Goal: Task Accomplishment & Management: Manage account settings

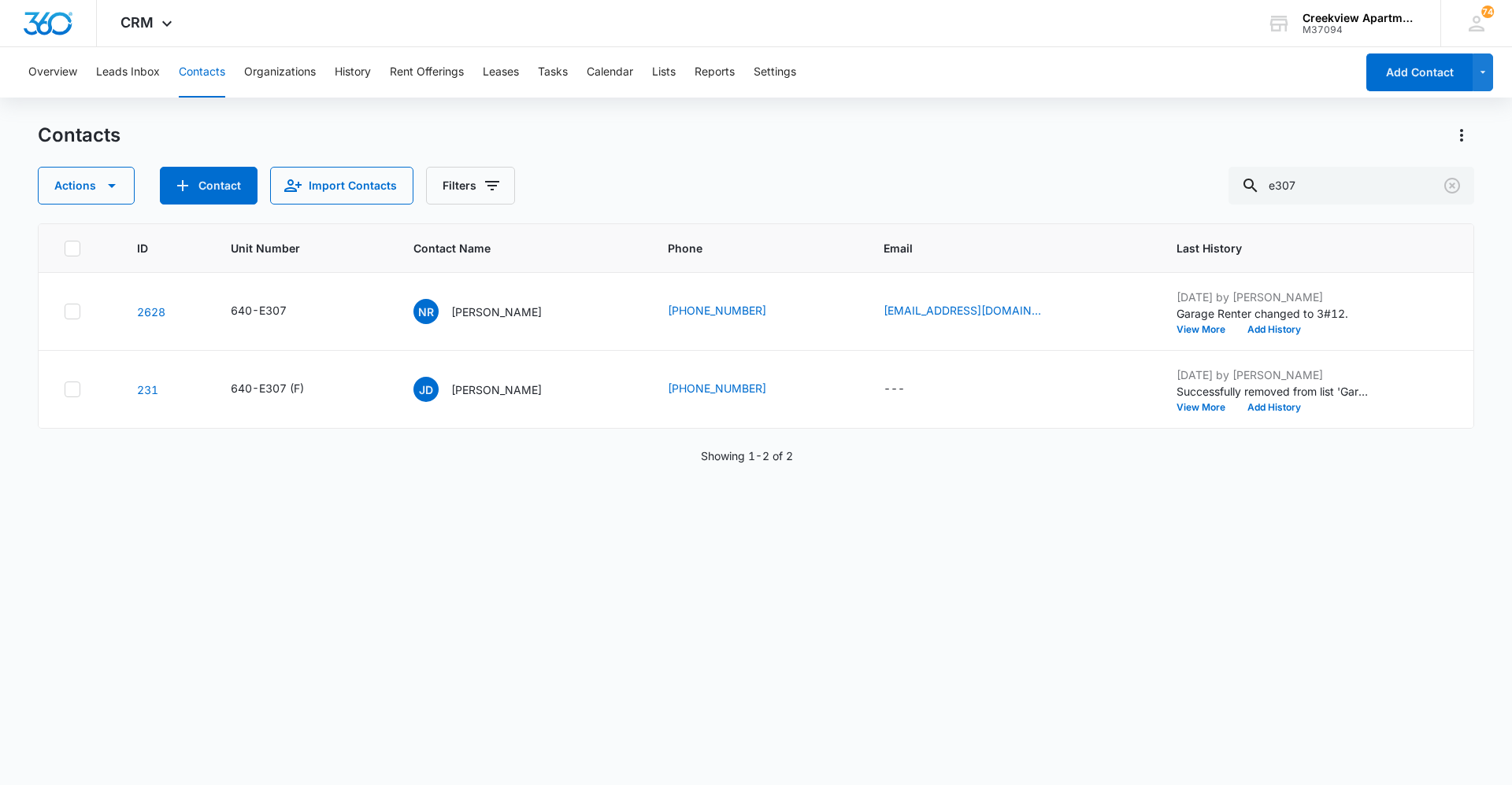
click at [141, 549] on div "ID Unit Number Contact Name Phone Email Last History 2628 640-E307 NR [PERSON_N…" at bounding box center [756, 494] width 1437 height 541
click at [725, 511] on div "ID Unit Number Contact Name Phone Email Last History 2628 640-E307 NR [PERSON_N…" at bounding box center [756, 494] width 1437 height 541
click at [215, 82] on button "Contacts" at bounding box center [201, 73] width 46 height 51
drag, startPoint x: 1328, startPoint y: 192, endPoint x: 1221, endPoint y: 179, distance: 107.8
click at [1221, 179] on div "Actions Contact Import Contacts Filters e307" at bounding box center [756, 186] width 1437 height 38
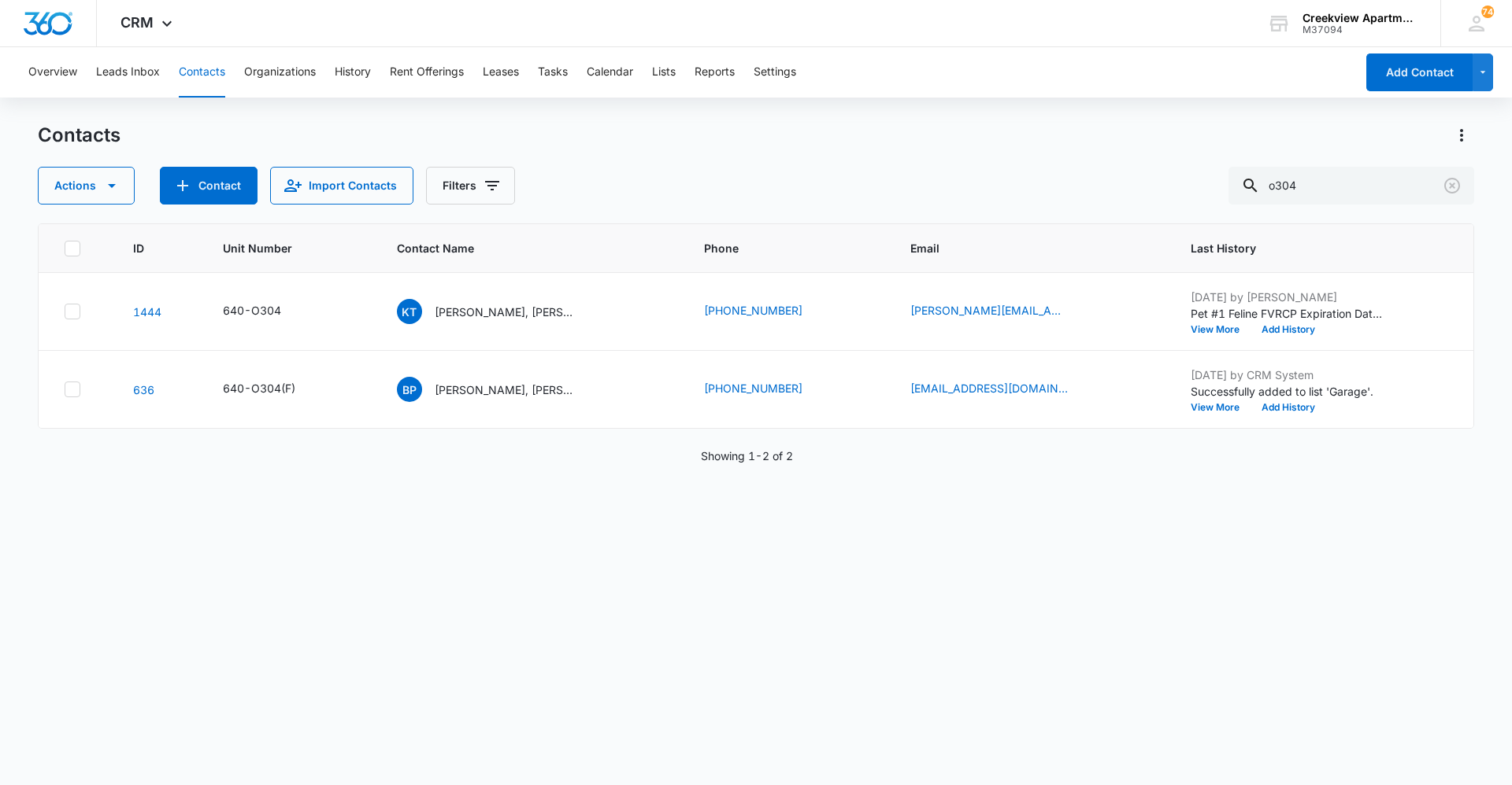
drag, startPoint x: 785, startPoint y: 185, endPoint x: 1250, endPoint y: 113, distance: 470.5
click at [788, 184] on div "Actions Contact Import Contacts Filters o304" at bounding box center [756, 186] width 1437 height 38
drag, startPoint x: 1336, startPoint y: 175, endPoint x: 1174, endPoint y: 176, distance: 162.0
click at [1174, 176] on div "Actions Contact Import Contacts Filters o304" at bounding box center [756, 186] width 1437 height 38
type input "n203"
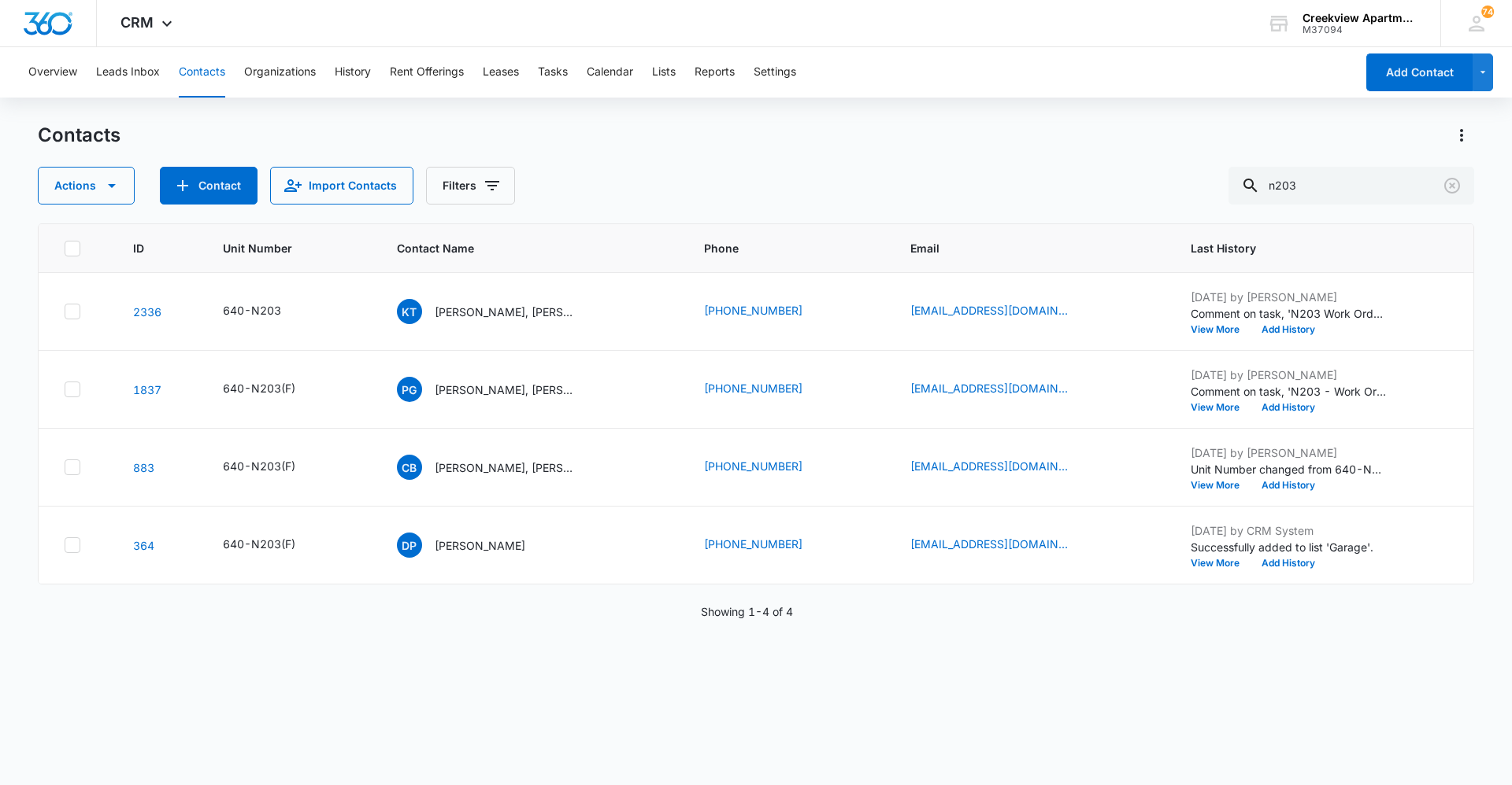
click at [708, 708] on div "ID Unit Number Contact Name Phone Email Last History 2336 640-N203 KT [PERSON_N…" at bounding box center [756, 494] width 1437 height 541
click at [591, 687] on div "ID Unit Number Contact Name Phone Email Last History 2336 640-N203 KT [PERSON_N…" at bounding box center [756, 494] width 1437 height 541
click at [547, 66] on button "Tasks" at bounding box center [552, 73] width 30 height 51
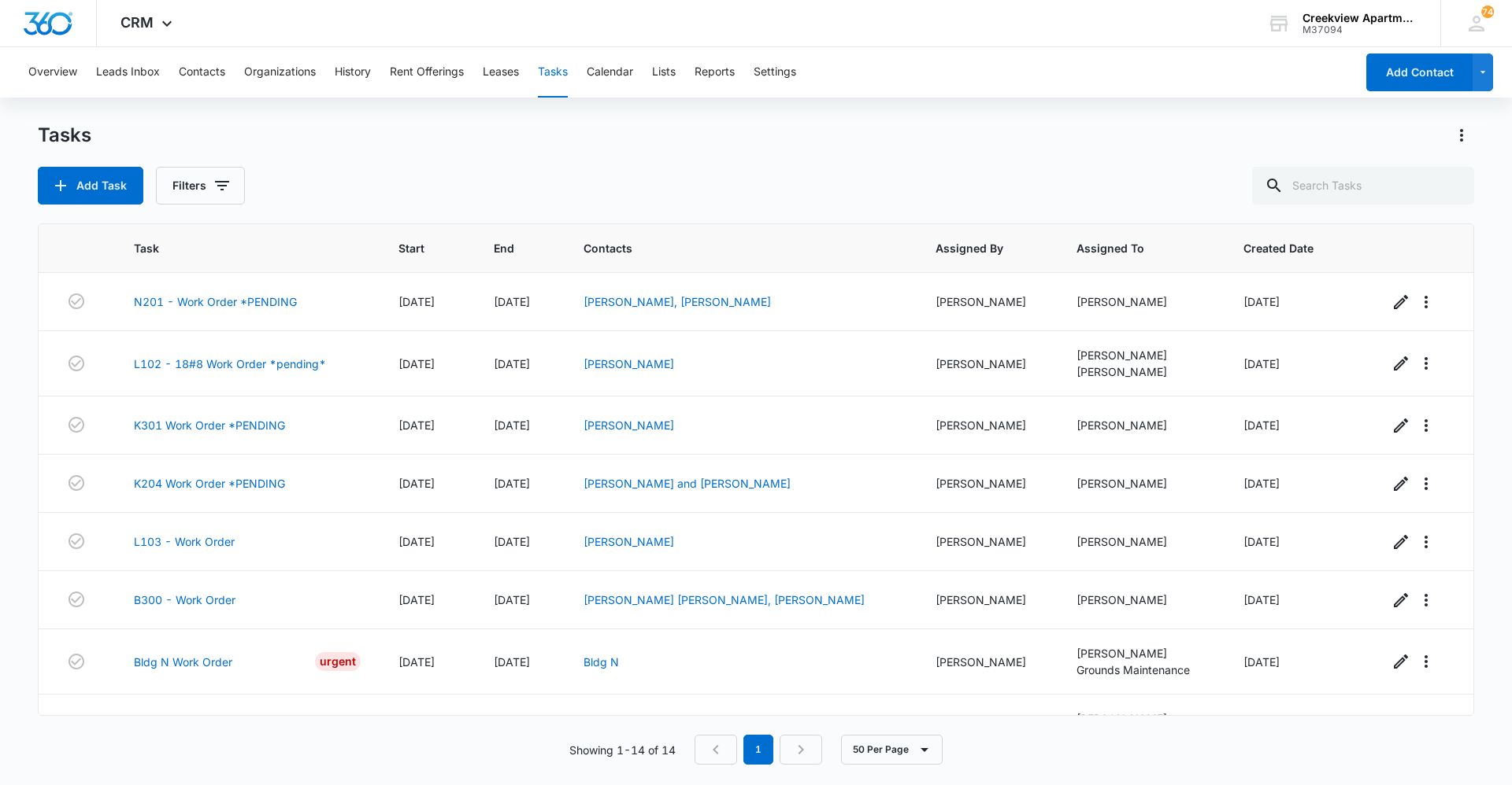
click at [569, 170] on div "Add Task Filters" at bounding box center [756, 186] width 1437 height 38
click at [248, 426] on link "K301 Work Order *PENDING" at bounding box center [210, 425] width 151 height 16
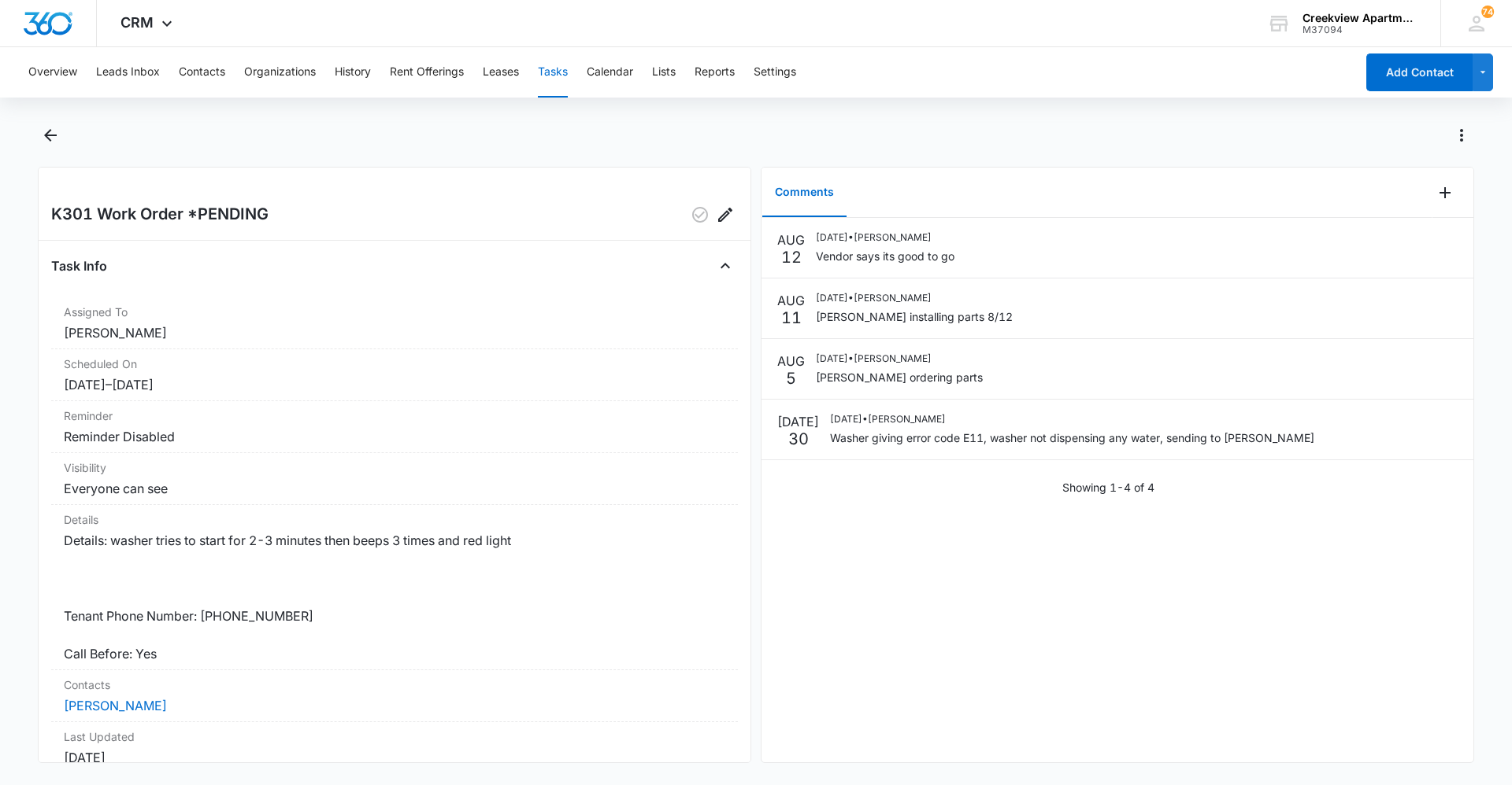
click at [42, 148] on div at bounding box center [756, 144] width 1437 height 44
click at [46, 138] on icon "Back" at bounding box center [50, 135] width 19 height 19
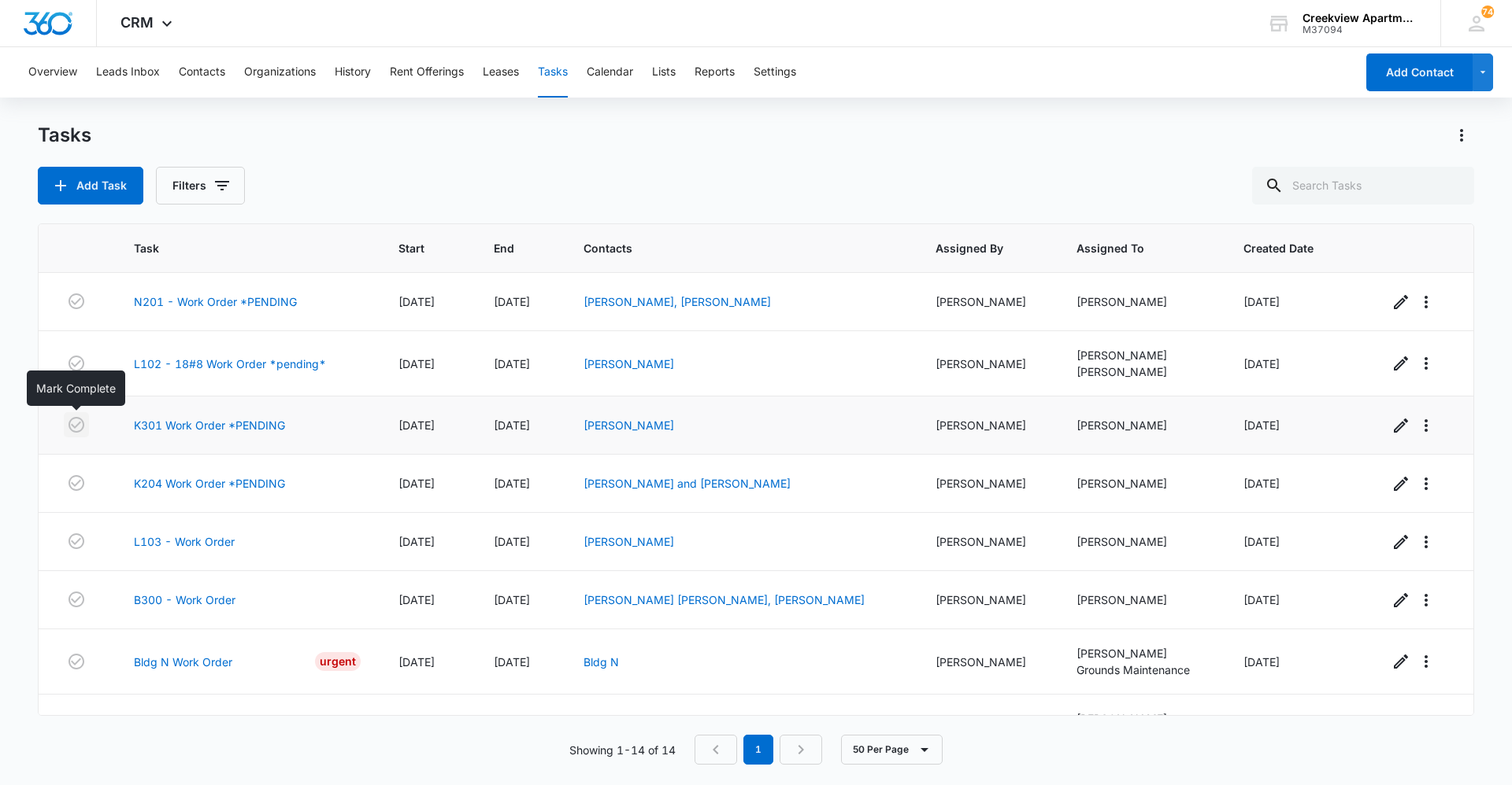
click at [74, 424] on icon "button" at bounding box center [76, 424] width 19 height 19
click at [176, 485] on link "K204 Work Order *PENDING" at bounding box center [210, 483] width 151 height 16
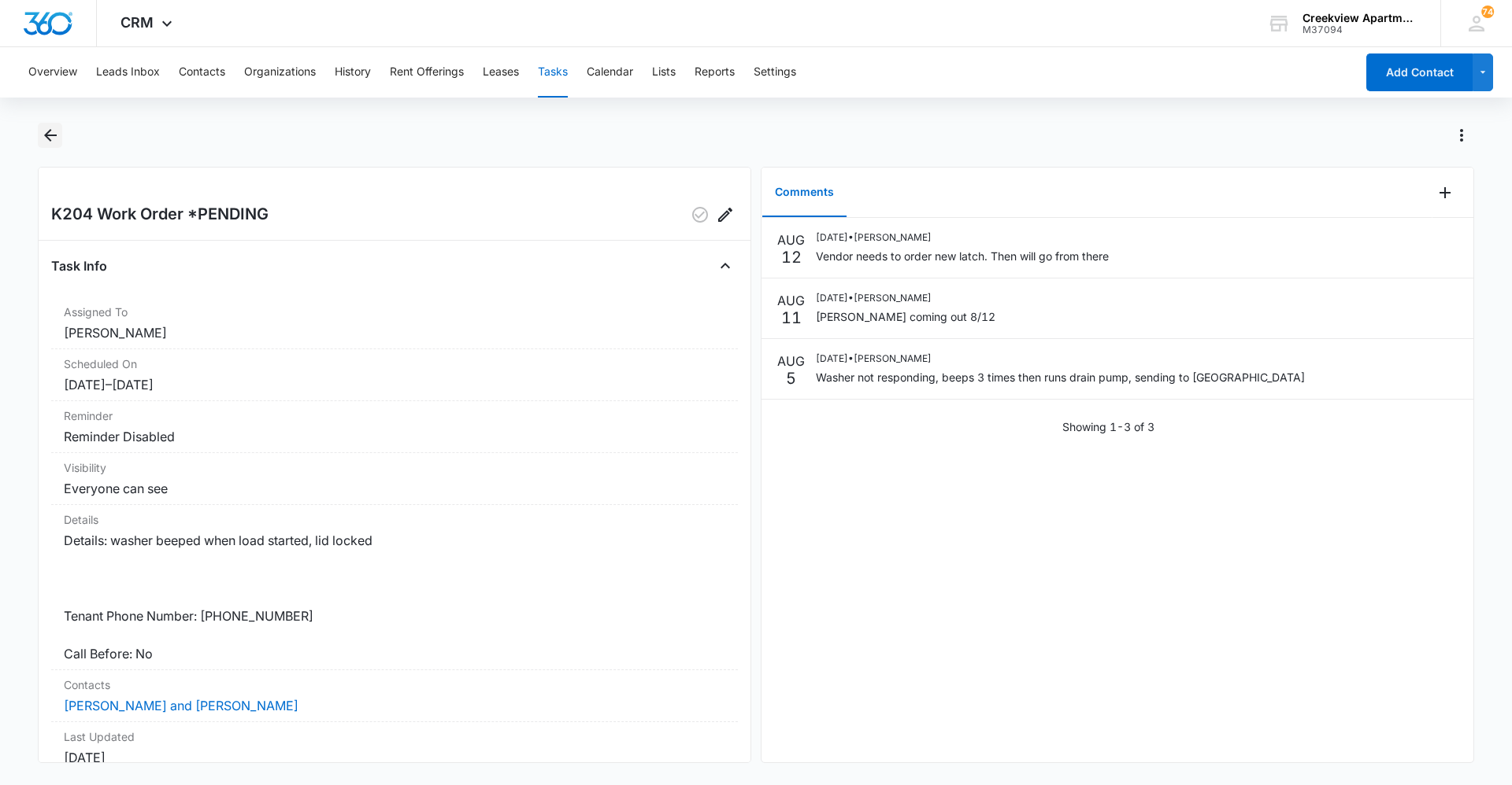
click at [55, 145] on button "Back" at bounding box center [50, 135] width 24 height 25
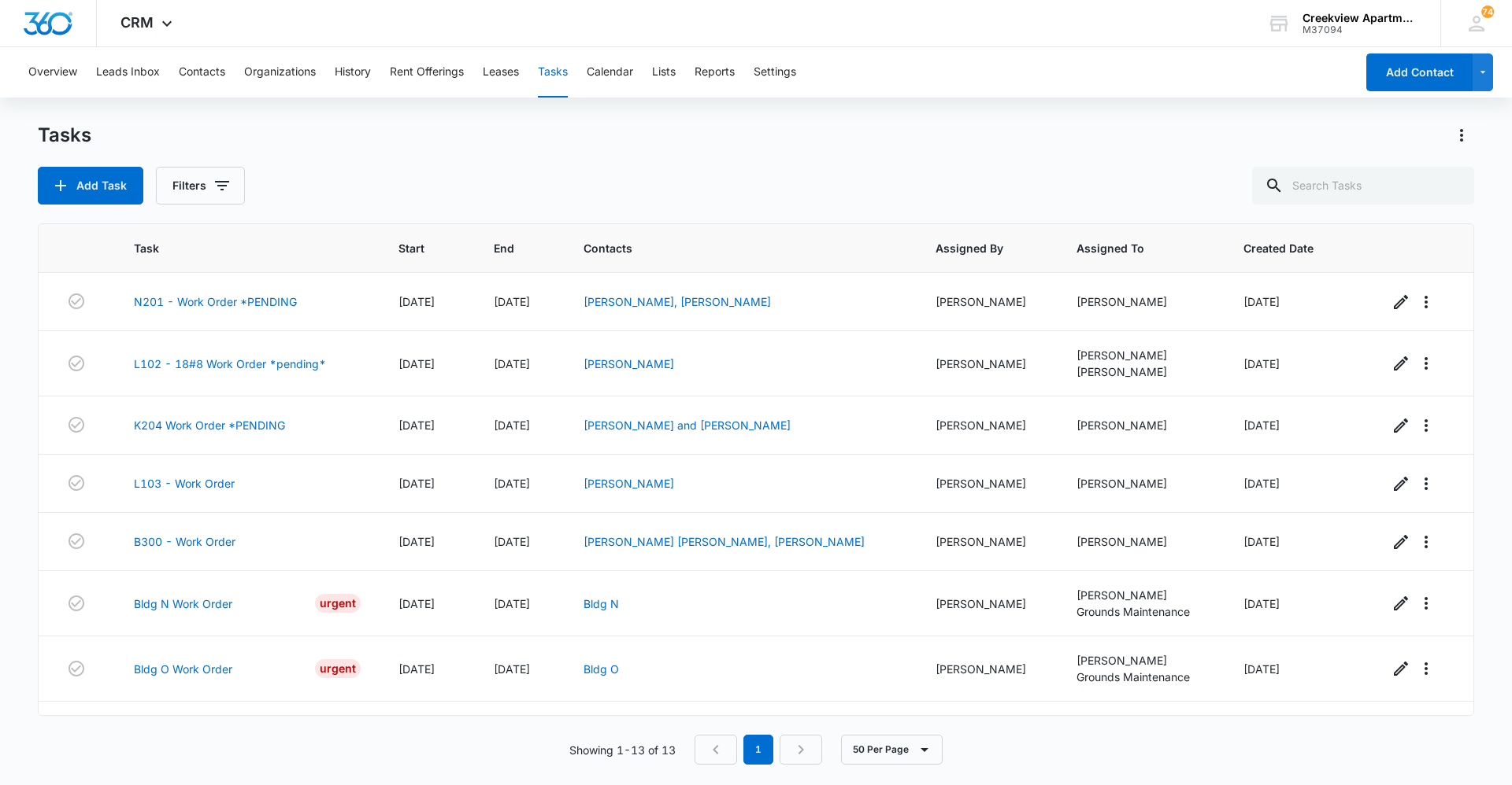
click at [527, 767] on div "Tasks Add Task Filters Task Start End Contacts Assigned By Assigned To Created …" at bounding box center [756, 452] width 1437 height 661
click at [653, 178] on div "Add Task Filters" at bounding box center [756, 186] width 1437 height 38
click at [381, 764] on div "Showing 1-13 of 13 1 50 Per Page" at bounding box center [756, 750] width 1437 height 30
click at [366, 759] on div "Showing 1-13 of 13 1 50 Per Page" at bounding box center [756, 750] width 1437 height 30
click at [756, 178] on div "Add Task Filters" at bounding box center [756, 186] width 1437 height 38
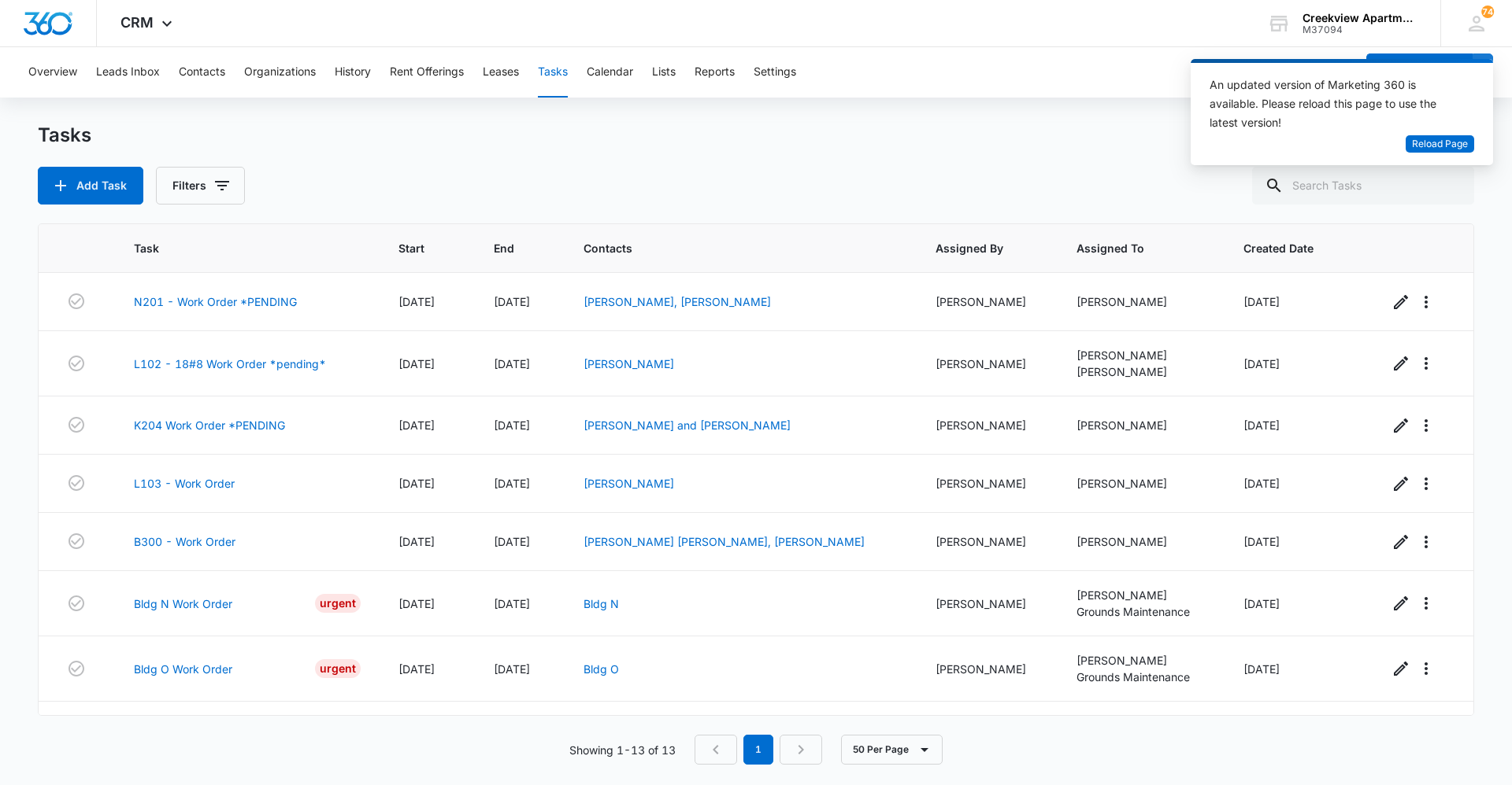
click at [728, 189] on div "Add Task Filters" at bounding box center [756, 186] width 1437 height 38
click at [1447, 147] on span "Reload Page" at bounding box center [1440, 144] width 56 height 15
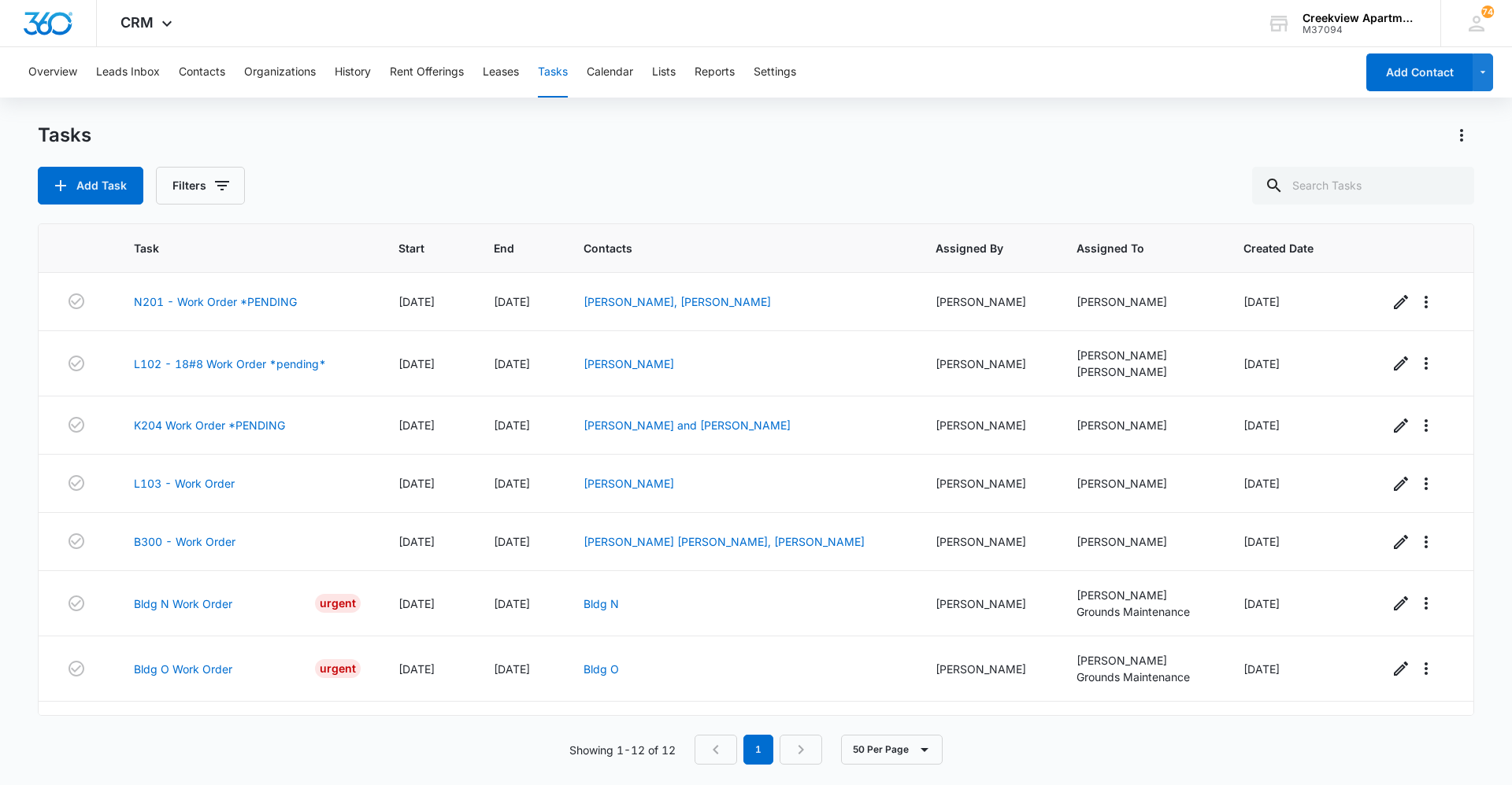
click at [789, 179] on div "Add Task Filters" at bounding box center [756, 186] width 1437 height 38
drag, startPoint x: 769, startPoint y: 170, endPoint x: 511, endPoint y: 318, distance: 297.4
click at [769, 165] on div "Tasks Add Task Filters" at bounding box center [756, 163] width 1437 height 82
